Goal: Task Accomplishment & Management: Manage account settings

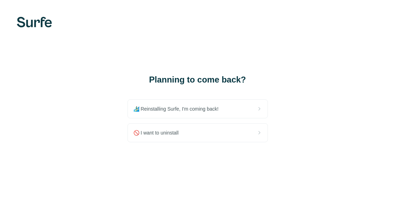
click at [235, 127] on div "🚫 I want to uninstall" at bounding box center [198, 133] width 140 height 18
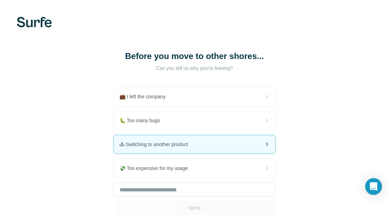
click at [213, 153] on div "🕹 Switching to another product" at bounding box center [194, 144] width 161 height 18
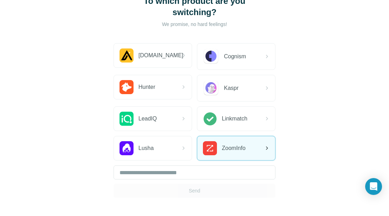
scroll to position [87, 0]
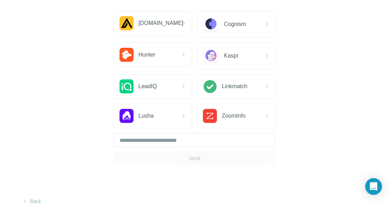
click at [195, 159] on div "Send" at bounding box center [195, 149] width 162 height 32
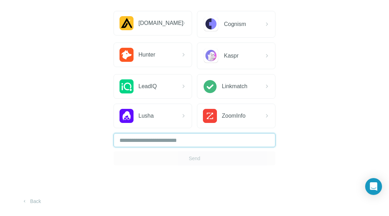
click at [197, 140] on input "text" at bounding box center [195, 140] width 162 height 14
type input "**"
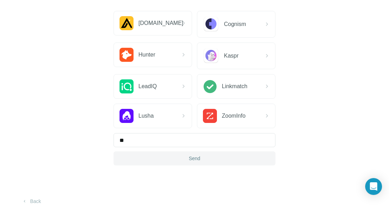
click at [201, 156] on button "Send" at bounding box center [195, 158] width 162 height 14
